Goal: Book appointment/travel/reservation

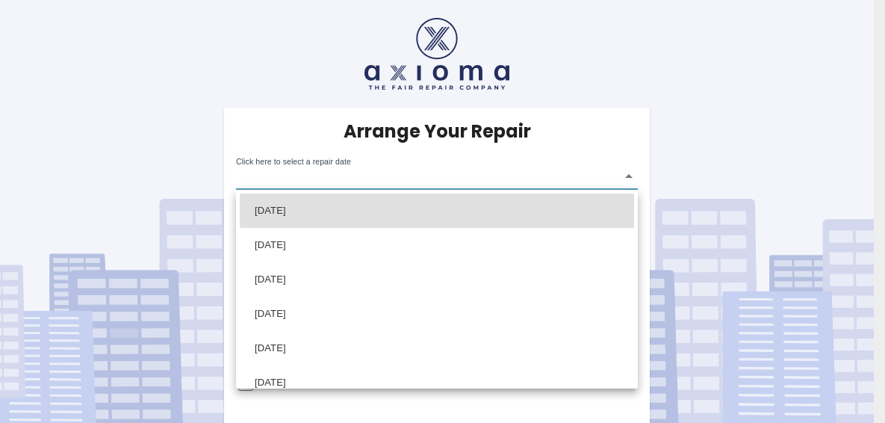
click at [626, 167] on body "Arrange Your Repair Click here to select a repair date ​ Phone Number   * 07747…" at bounding box center [442, 212] width 885 height 425
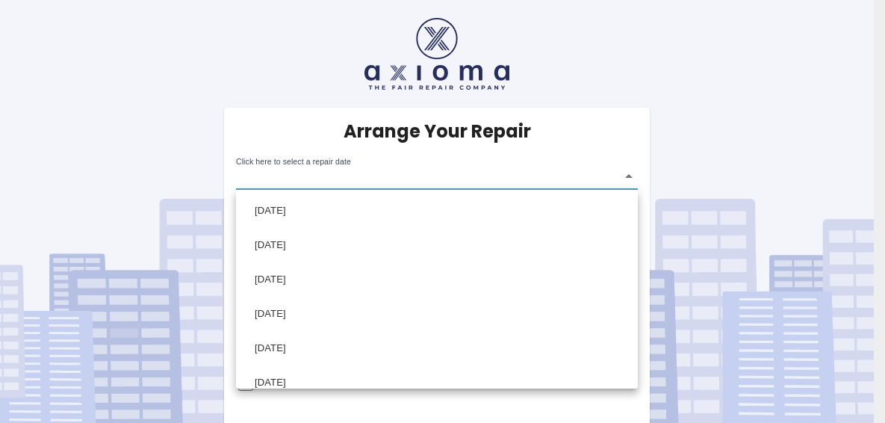
click at [789, 23] on div at bounding box center [442, 211] width 885 height 423
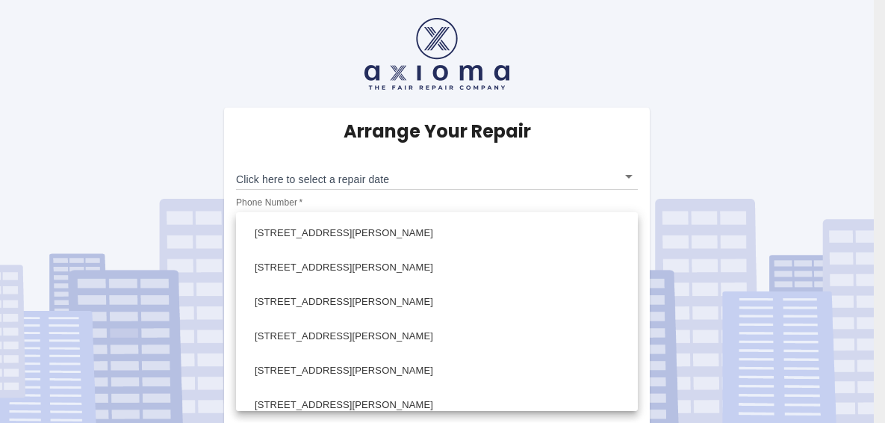
click at [632, 345] on body "Arrange Your Repair Click here to select a repair date ​ Phone Number   * 07747…" at bounding box center [442, 212] width 885 height 425
click at [732, 84] on div at bounding box center [442, 211] width 885 height 423
click at [632, 344] on body "Arrange Your Repair Click here to select a repair date ​ Phone Number   * 07747…" at bounding box center [442, 212] width 885 height 425
click at [754, 68] on div at bounding box center [442, 211] width 885 height 423
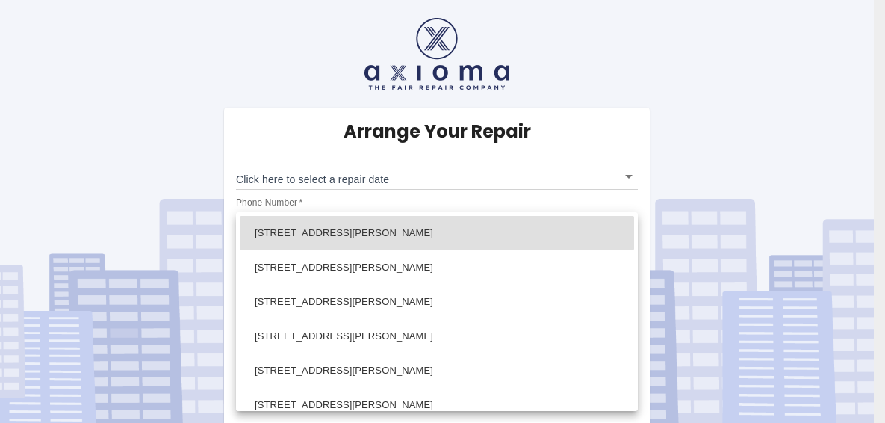
click at [628, 341] on body "Arrange Your Repair Click here to select a repair date ​ Phone Number   * 07747…" at bounding box center [442, 212] width 885 height 425
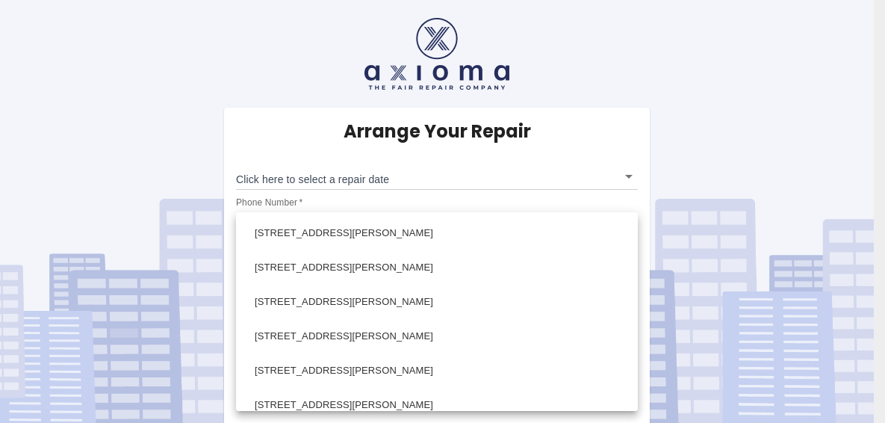
click at [752, 136] on div at bounding box center [442, 211] width 885 height 423
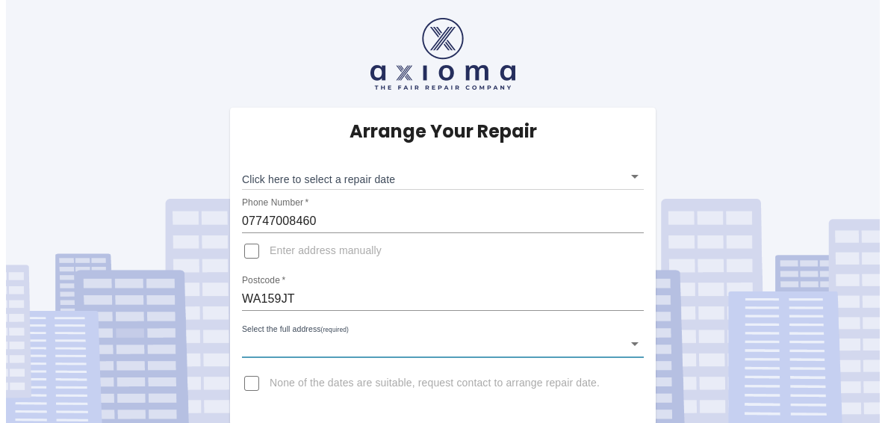
scroll to position [1, 0]
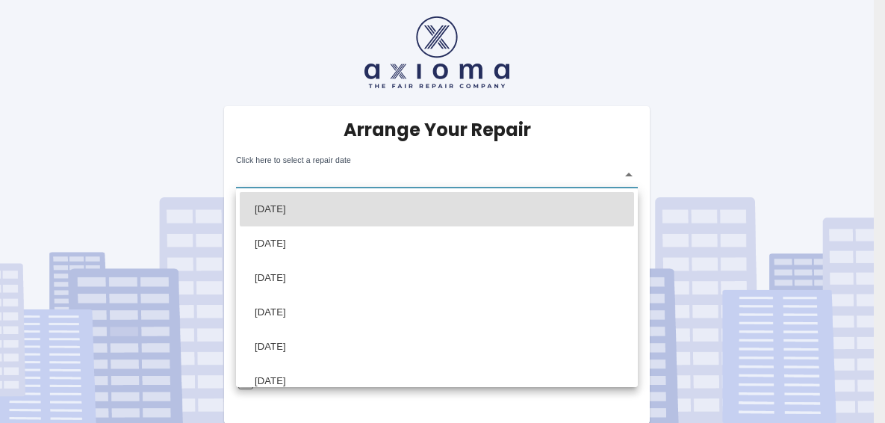
click at [624, 170] on body "Arrange Your Repair Click here to select a repair date ​ Phone Number   * 07747…" at bounding box center [442, 211] width 885 height 425
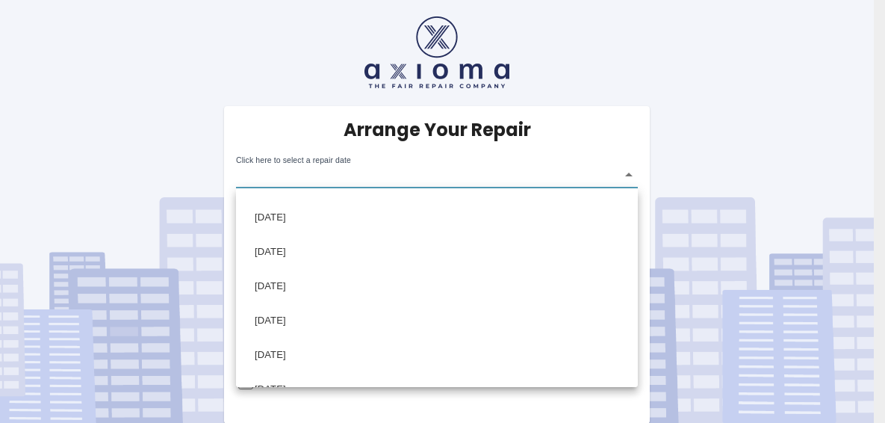
scroll to position [25, 0]
